Goal: Task Accomplishment & Management: Manage account settings

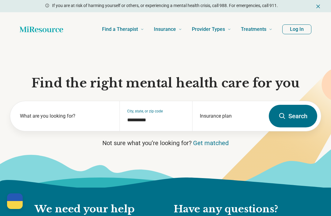
click at [294, 27] on button "Log In" at bounding box center [296, 29] width 29 height 10
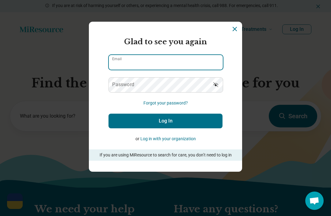
click at [131, 70] on div "Email" at bounding box center [165, 62] width 114 height 15
type input "**********"
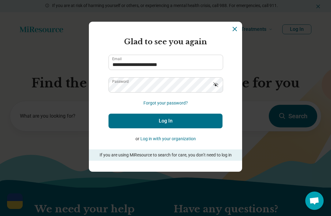
click at [165, 123] on button "Log In" at bounding box center [165, 121] width 114 height 15
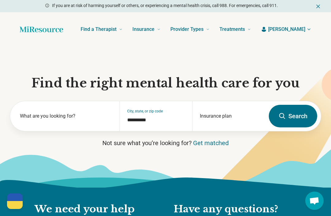
click at [306, 29] on button "[PERSON_NAME]" at bounding box center [286, 29] width 51 height 7
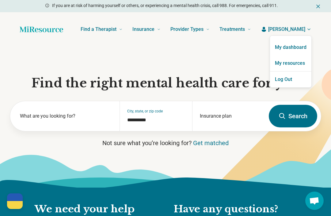
click at [299, 46] on link "My dashboard" at bounding box center [290, 48] width 41 height 16
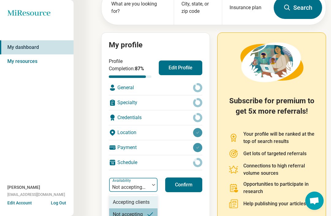
scroll to position [43, 0]
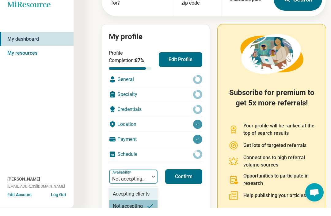
click at [145, 199] on div "Accepting clients" at bounding box center [131, 202] width 37 height 7
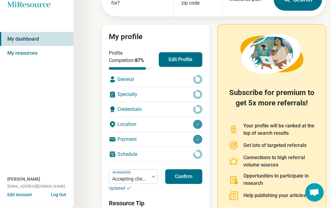
scroll to position [51, 0]
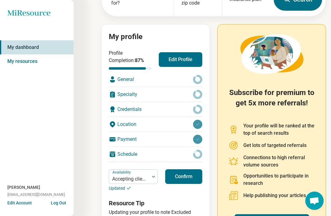
click at [124, 81] on div "General" at bounding box center [155, 79] width 93 height 15
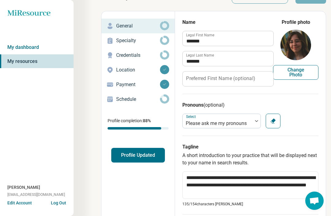
scroll to position [21, 0]
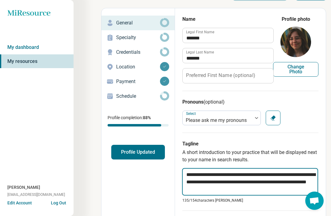
click at [208, 175] on textarea "**********" at bounding box center [250, 182] width 136 height 28
type textarea "*"
type textarea "**********"
type textarea "*"
type textarea "**********"
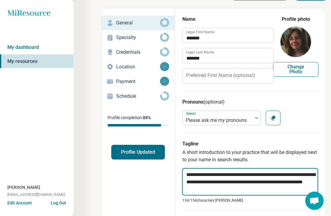
type textarea "*"
type textarea "**********"
type textarea "*"
type textarea "**********"
type textarea "*"
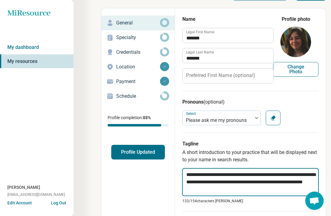
type textarea "**********"
type textarea "*"
type textarea "**********"
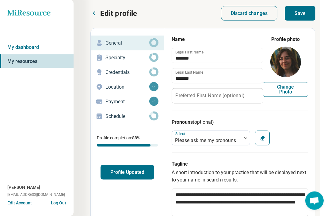
scroll to position [0, 11]
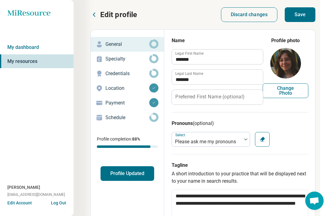
click at [301, 14] on button "Save" at bounding box center [299, 14] width 31 height 15
click at [113, 59] on p "Specialty" at bounding box center [127, 58] width 44 height 7
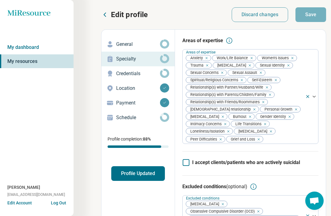
click at [127, 72] on p "Credentials" at bounding box center [138, 73] width 44 height 7
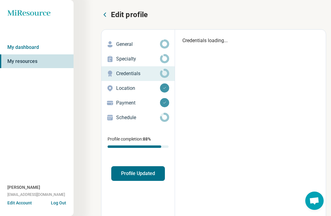
click at [127, 72] on p "Credentials" at bounding box center [138, 73] width 44 height 7
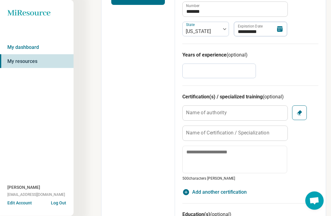
scroll to position [193, 0]
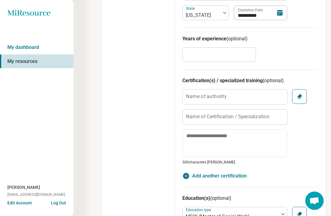
click at [231, 54] on input "*" at bounding box center [218, 54] width 73 height 15
type textarea "*"
type input "*"
click at [311, 164] on div "Name of authority Name of Certification / Specialization 500 characters [PERSON…" at bounding box center [250, 127] width 136 height 76
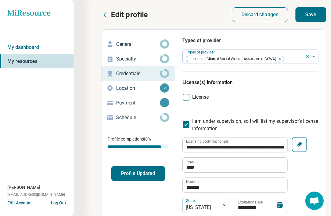
click at [312, 17] on button "Save" at bounding box center [310, 14] width 31 height 15
click at [123, 119] on p "Schedule" at bounding box center [138, 117] width 44 height 7
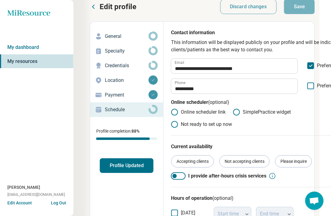
scroll to position [0, 11]
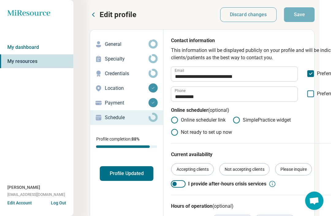
click at [133, 45] on p "General" at bounding box center [127, 44] width 44 height 7
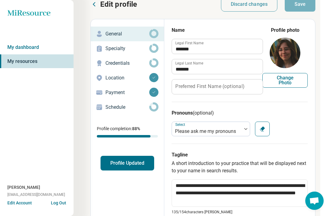
scroll to position [0, 11]
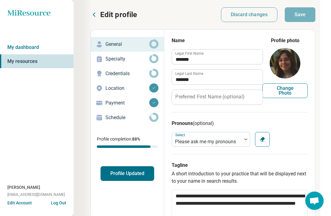
type textarea "*"
click at [12, 44] on link "My dashboard" at bounding box center [36, 47] width 73 height 14
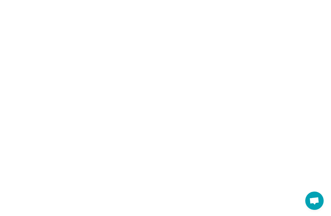
click at [12, 0] on html "Help [GEOGRAPHIC_DATA]! #StandWithUkraine See how to help Donate 💸 Support [GEO…" at bounding box center [165, 0] width 331 height 0
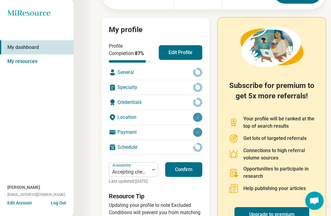
scroll to position [58, 0]
click at [185, 168] on button "Confirm" at bounding box center [183, 170] width 37 height 15
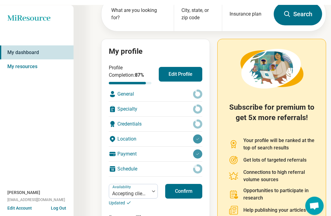
scroll to position [0, 0]
